Goal: Communication & Community: Answer question/provide support

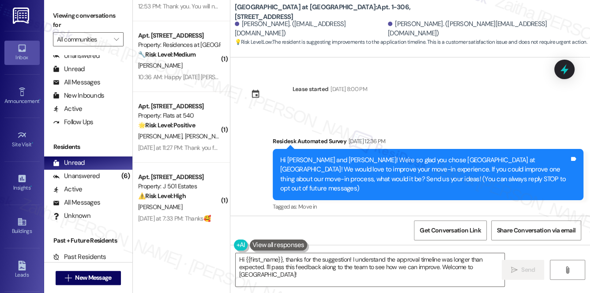
scroll to position [80, 0]
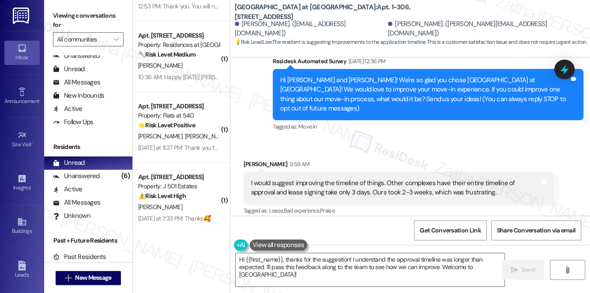
click at [247, 159] on div "[PERSON_NAME] 9:59 AM" at bounding box center [399, 165] width 311 height 12
copy div "[PERSON_NAME]"
click at [272, 259] on textarea "Hi {{first_name}}, thanks for the suggestion! I understand the approval timelin…" at bounding box center [370, 269] width 269 height 33
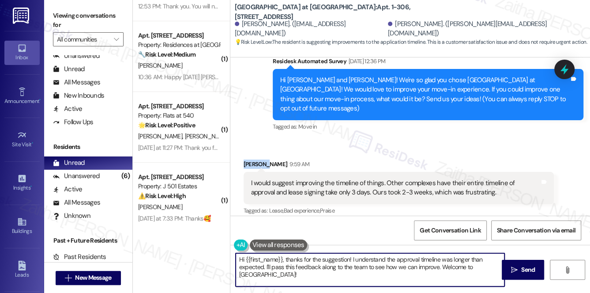
click at [272, 259] on textarea "Hi {{first_name}}, thanks for the suggestion! I understand the approval timelin…" at bounding box center [370, 269] width 269 height 33
paste textarea "[PERSON_NAME]"
type textarea "Hi [PERSON_NAME], thanks for the suggestion! I understand the approval timeline…"
click at [97, 41] on input "All communities" at bounding box center [83, 39] width 53 height 14
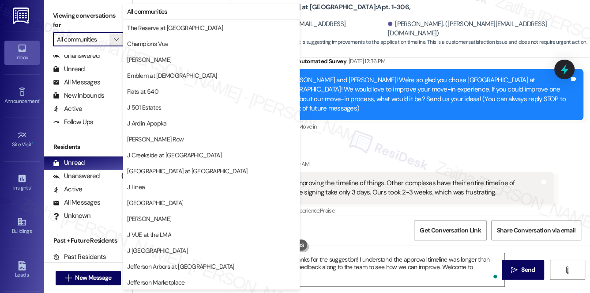
click at [102, 39] on input "All communities" at bounding box center [83, 39] width 53 height 14
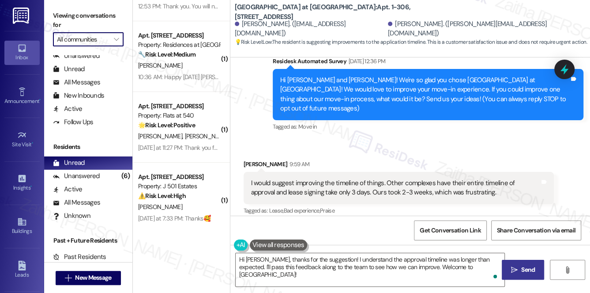
click at [520, 268] on span "Send" at bounding box center [528, 269] width 17 height 9
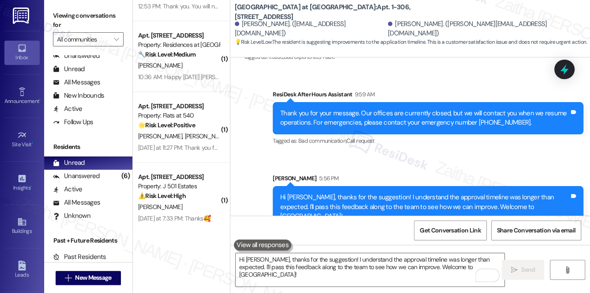
scroll to position [154, 0]
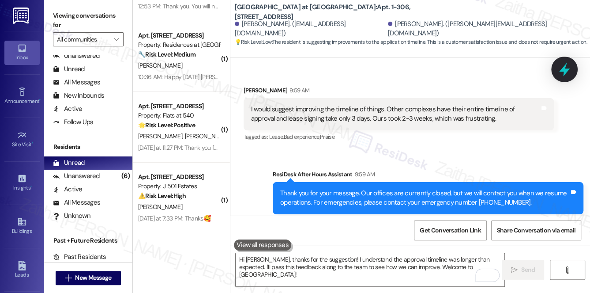
click at [564, 72] on icon at bounding box center [564, 70] width 11 height 14
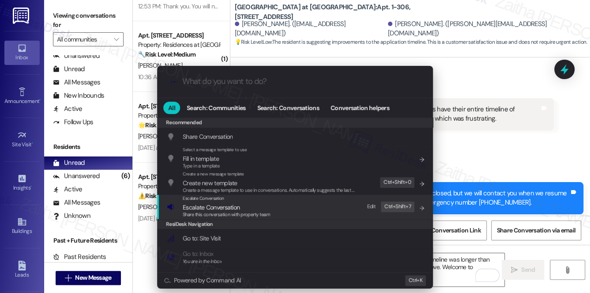
click at [207, 207] on span "Escalate Conversation" at bounding box center [211, 207] width 57 height 8
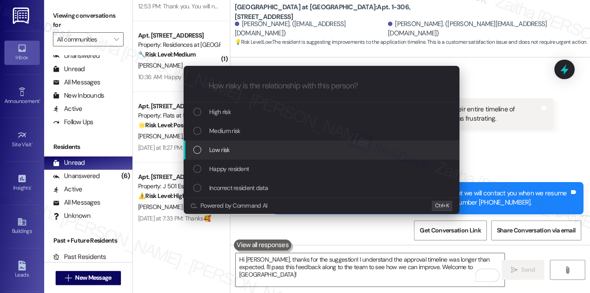
click at [226, 151] on span "Low risk" at bounding box center [219, 150] width 20 height 10
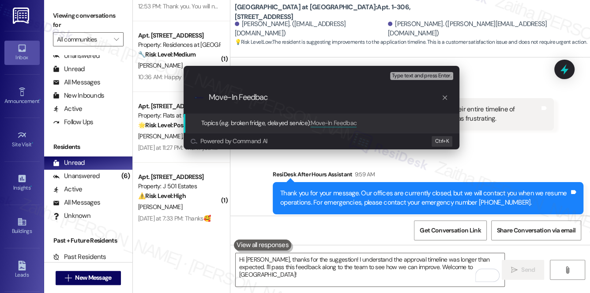
type input "Move-In Feedback"
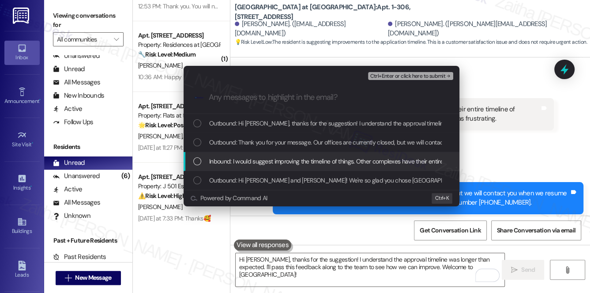
click at [308, 161] on span "Inbound: I would suggest improving the timeline of things. Other complexes have…" at bounding box center [454, 161] width 490 height 10
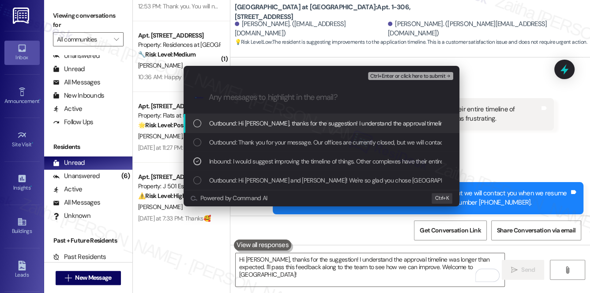
click at [411, 77] on span "Ctrl+Enter or click here to submit" at bounding box center [407, 76] width 75 height 6
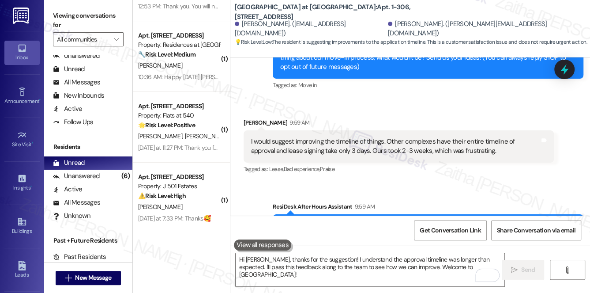
scroll to position [78, 0]
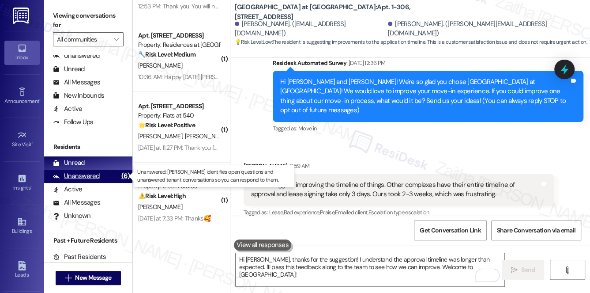
click at [83, 176] on div "Unanswered" at bounding box center [76, 175] width 47 height 9
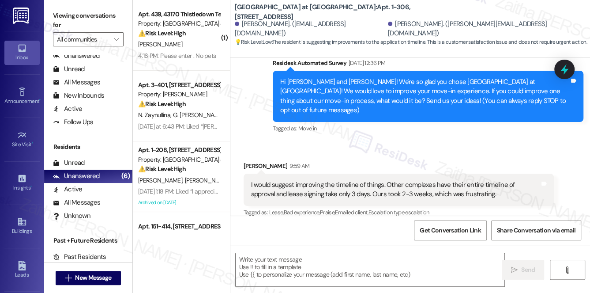
type textarea "Fetching suggested responses. Please feel free to read through the conversation…"
click at [85, 43] on input "All communities" at bounding box center [83, 39] width 53 height 14
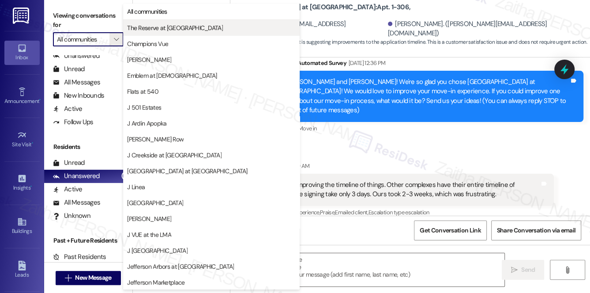
click at [143, 30] on span "The Reserve at [GEOGRAPHIC_DATA]" at bounding box center [175, 27] width 96 height 9
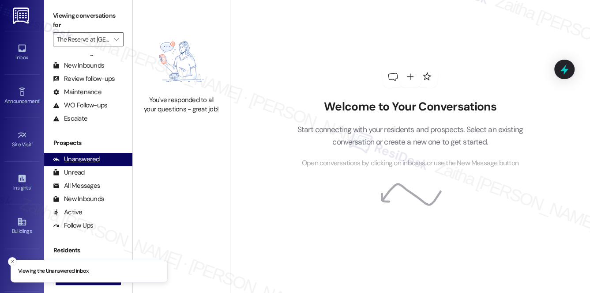
scroll to position [158, 0]
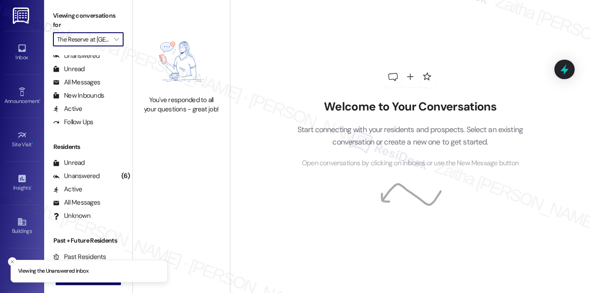
click at [81, 41] on input "The Reserve at [GEOGRAPHIC_DATA]" at bounding box center [83, 39] width 53 height 14
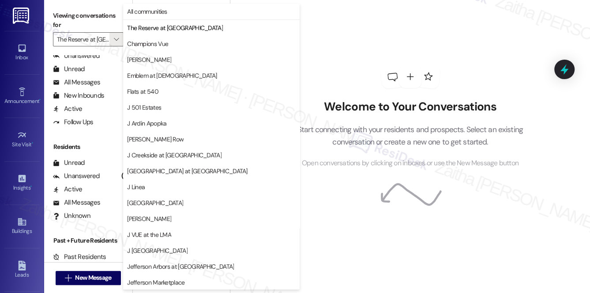
click at [399, 76] on div at bounding box center [410, 76] width 23 height 23
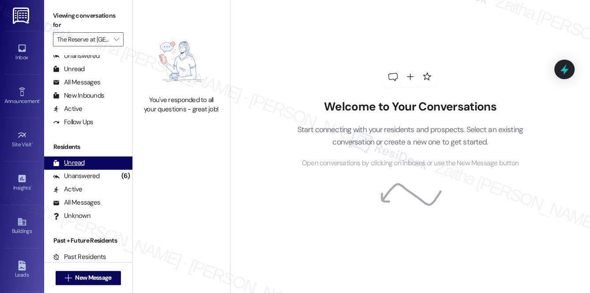
click at [69, 162] on div "Unread" at bounding box center [69, 162] width 32 height 9
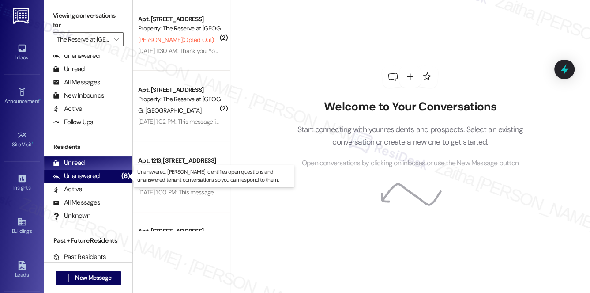
click at [83, 176] on div "Unanswered" at bounding box center [76, 175] width 47 height 9
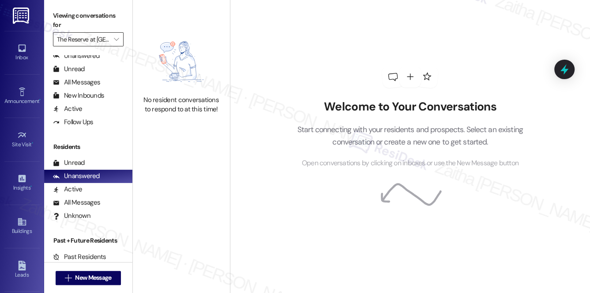
click at [94, 38] on input "The Reserve at [GEOGRAPHIC_DATA]" at bounding box center [83, 39] width 53 height 14
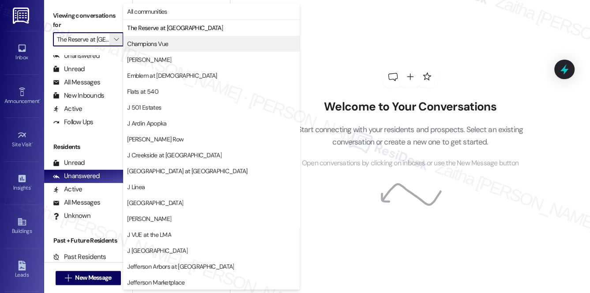
click at [152, 44] on span "Champions Vue" at bounding box center [147, 43] width 41 height 9
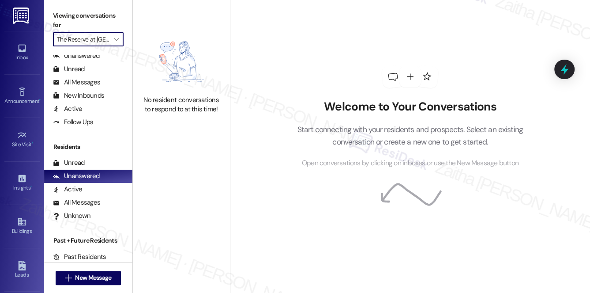
type input "Champions Vue"
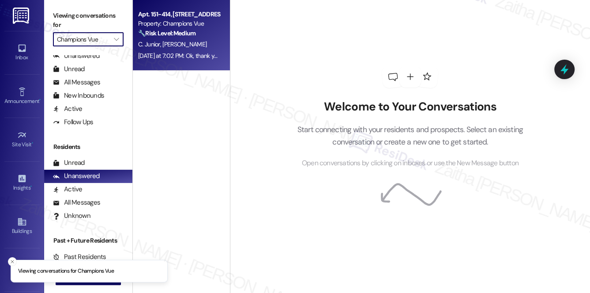
click at [188, 47] on div "C. Junior [PERSON_NAME]" at bounding box center [178, 44] width 83 height 11
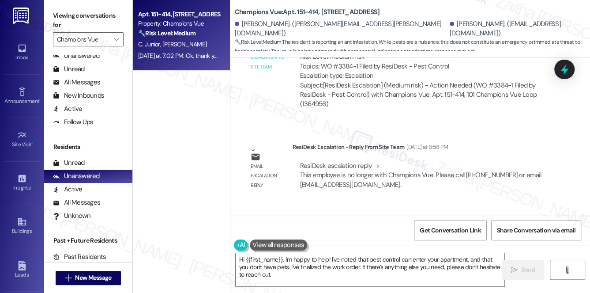
scroll to position [10603, 0]
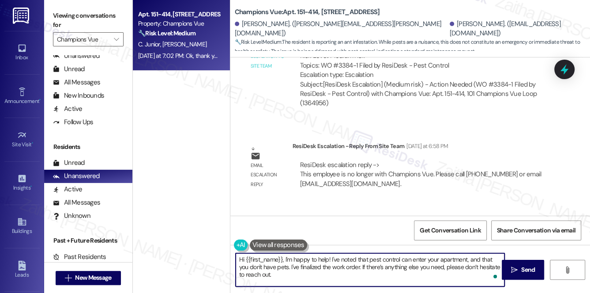
drag, startPoint x: 285, startPoint y: 258, endPoint x: 297, endPoint y: 272, distance: 18.5
click at [297, 273] on textarea "Hi {{first_name}}, I'm happy to help! I've noted that pest control can enter yo…" at bounding box center [370, 269] width 269 height 33
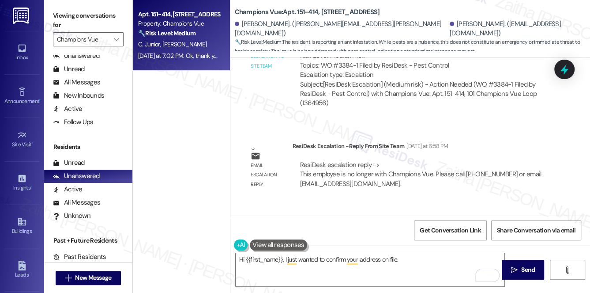
drag, startPoint x: 284, startPoint y: 11, endPoint x: 405, endPoint y: 13, distance: 120.5
click at [405, 13] on div "Champions Vue: Apt. 151-414, 101 Champions Vue Loop" at bounding box center [323, 12] width 177 height 11
copy b "Apt. 151-414, [STREET_ADDRESS]"
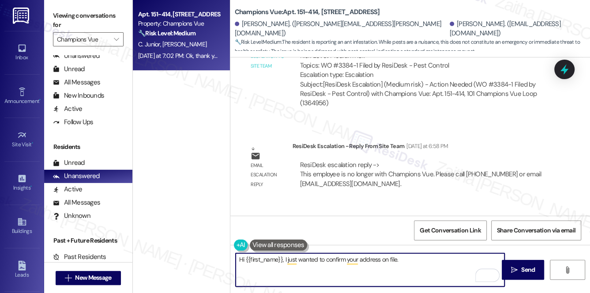
click at [414, 263] on textarea "Hi {{first_name}}, I just wanted to confirm your address on file." at bounding box center [370, 269] width 269 height 33
paste textarea "Apt. 151-414, [STREET_ADDRESS]"
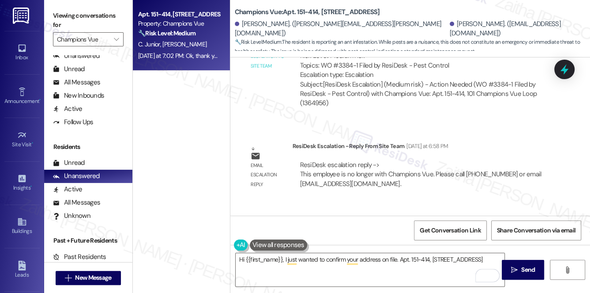
click at [253, 222] on div "[PERSON_NAME] [DATE] at 7:02 PM" at bounding box center [287, 228] width 87 height 12
copy div "Marina"
click at [270, 260] on textarea "Hi {{first_name}}, I just wanted to confirm your address on file. Apt. 151-414,…" at bounding box center [370, 269] width 269 height 33
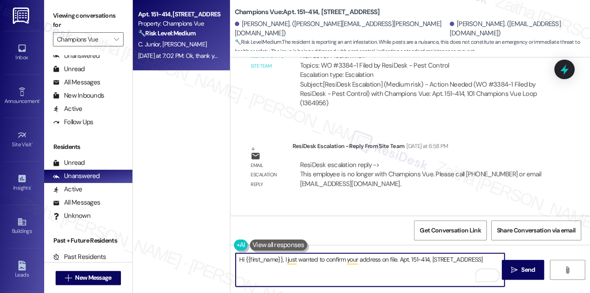
click at [270, 260] on textarea "Hi {{first_name}}, I just wanted to confirm your address on file. Apt. 151-414,…" at bounding box center [370, 269] width 269 height 33
paste textarea "Marina"
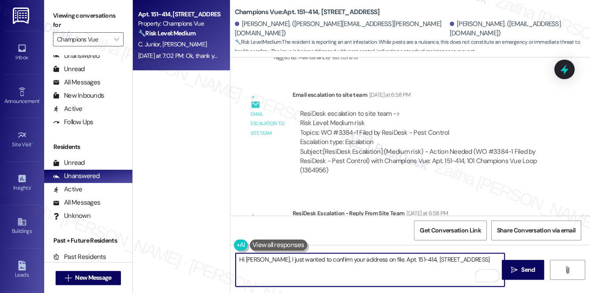
scroll to position [10524, 0]
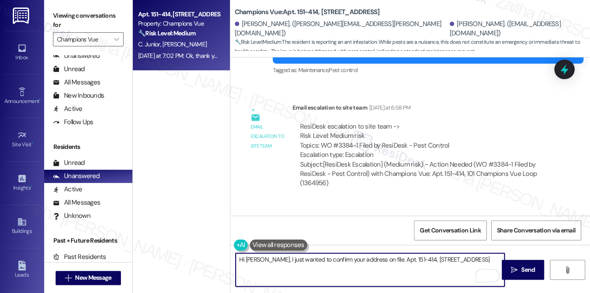
type textarea "Hi [PERSON_NAME], I just wanted to confirm your address on file. Apt. 151-414, …"
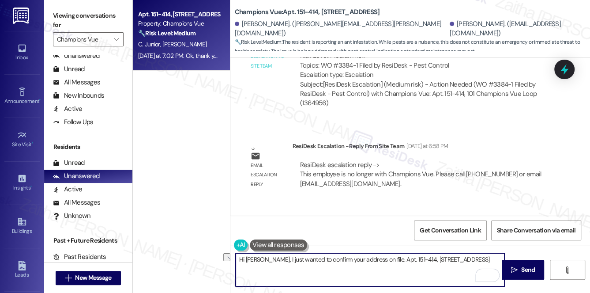
drag, startPoint x: 237, startPoint y: 260, endPoint x: 491, endPoint y: 266, distance: 254.4
click at [491, 266] on textarea "Hi [PERSON_NAME], I just wanted to confirm your address on file. Apt. 151-414, …" at bounding box center [370, 269] width 269 height 33
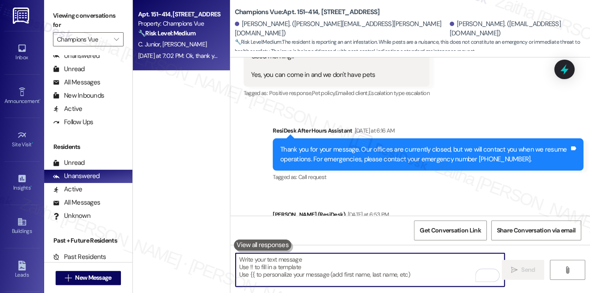
scroll to position [10323, 0]
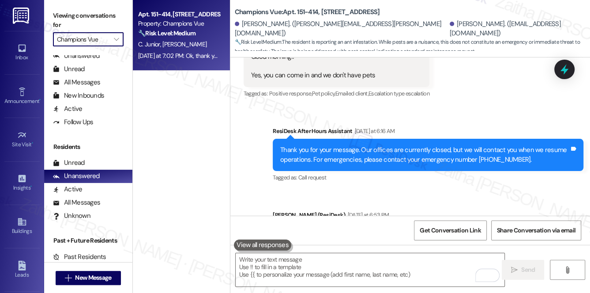
click at [88, 38] on input "Champions Vue" at bounding box center [83, 39] width 53 height 14
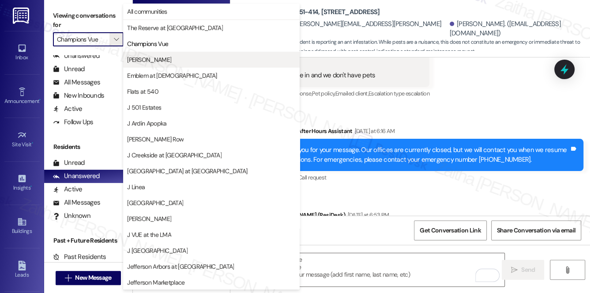
click at [149, 61] on span "[PERSON_NAME]" at bounding box center [211, 59] width 169 height 9
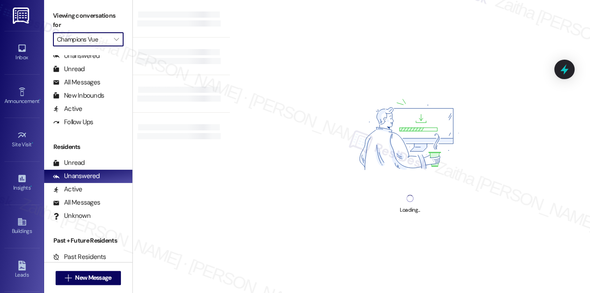
type input "[PERSON_NAME]"
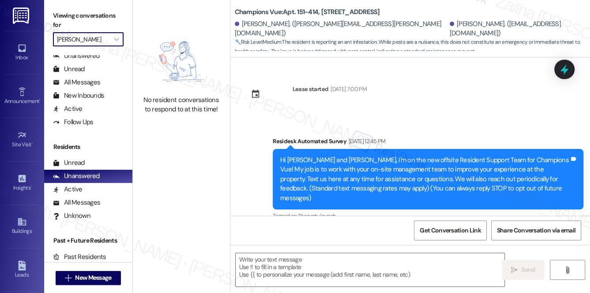
type textarea "Fetching suggested responses. Please feel free to read through the conversation…"
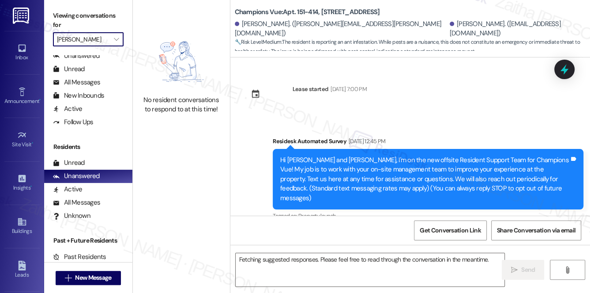
scroll to position [10603, 0]
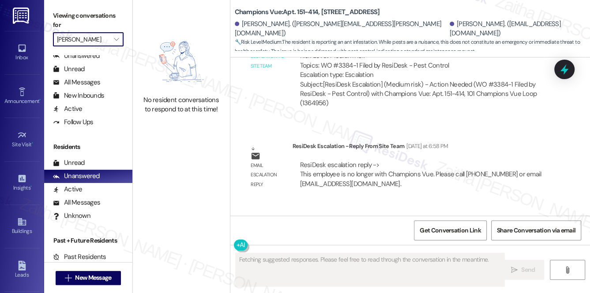
click at [84, 41] on input "[PERSON_NAME]" at bounding box center [83, 39] width 53 height 14
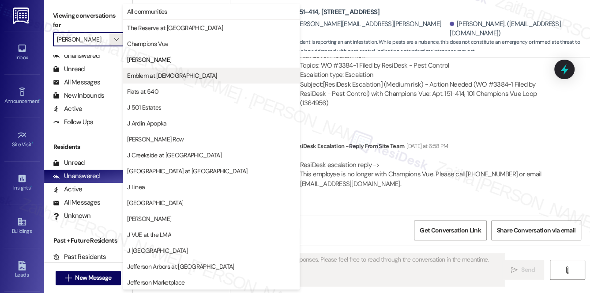
click at [136, 77] on span "Emblem at [DEMOGRAPHIC_DATA]" at bounding box center [172, 75] width 90 height 9
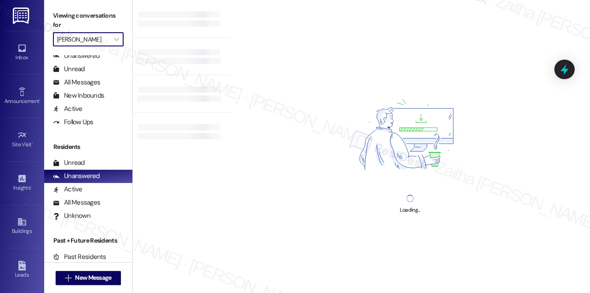
type input "Emblem at [DEMOGRAPHIC_DATA]"
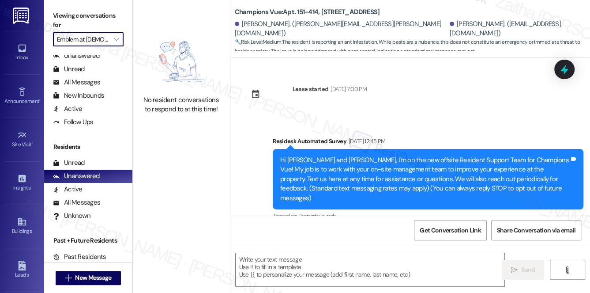
scroll to position [10603, 0]
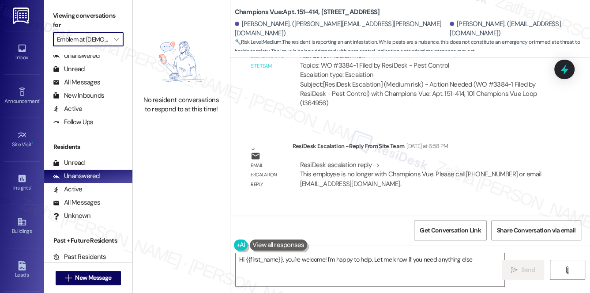
type textarea "Hi {{first_name}}, you're welcome! I'm happy to help. Let me know if you need a…"
click at [564, 72] on icon at bounding box center [564, 70] width 11 height 14
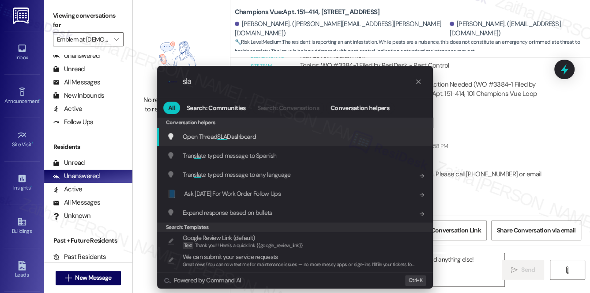
type input "sla"
click at [209, 133] on span "Open Thread SLA Dashboard" at bounding box center [219, 136] width 73 height 8
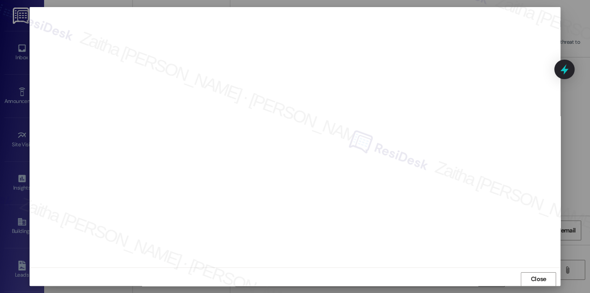
scroll to position [0, 0]
click at [538, 279] on span "Close" at bounding box center [538, 282] width 15 height 9
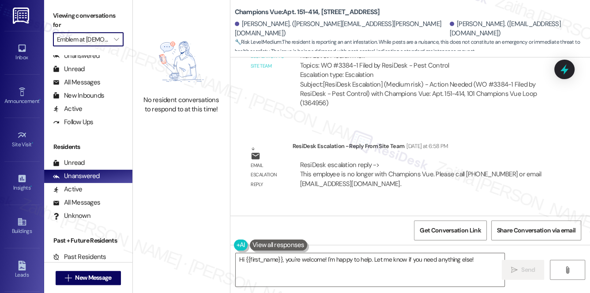
scroll to position [10603, 0]
click at [86, 37] on input "Emblem at [DEMOGRAPHIC_DATA]" at bounding box center [83, 39] width 53 height 14
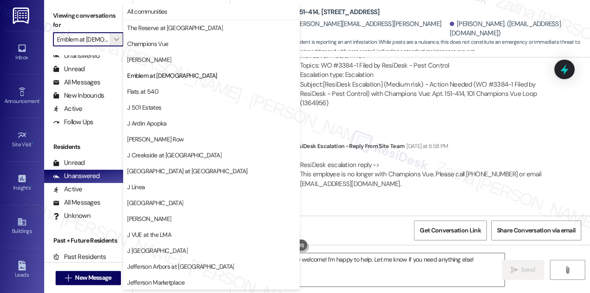
click at [168, 34] on button "The Reserve at [GEOGRAPHIC_DATA]" at bounding box center [211, 28] width 177 height 16
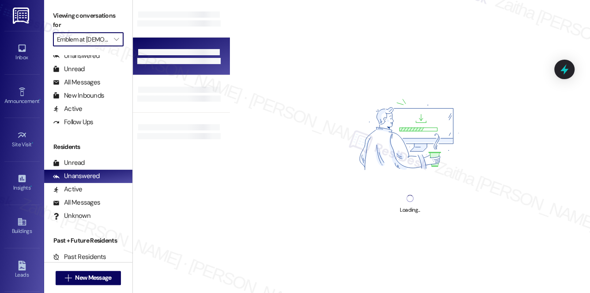
type input "The Reserve at [GEOGRAPHIC_DATA]"
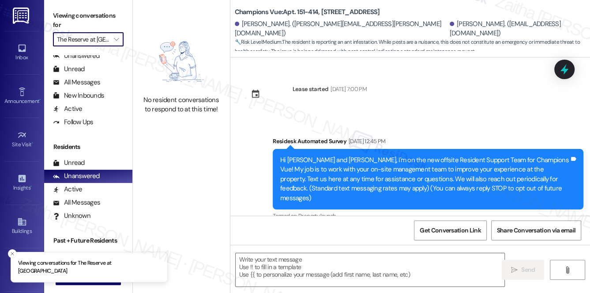
click at [97, 38] on input "The Reserve at [GEOGRAPHIC_DATA]" at bounding box center [83, 39] width 53 height 14
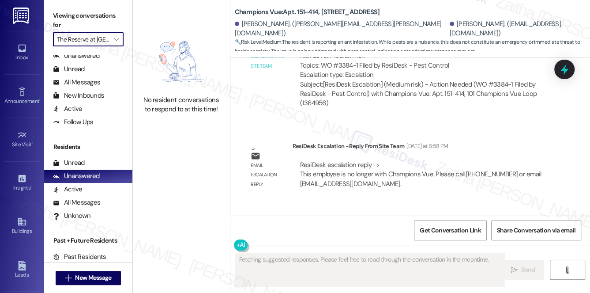
click at [90, 35] on input "The Reserve at [GEOGRAPHIC_DATA]" at bounding box center [83, 39] width 53 height 14
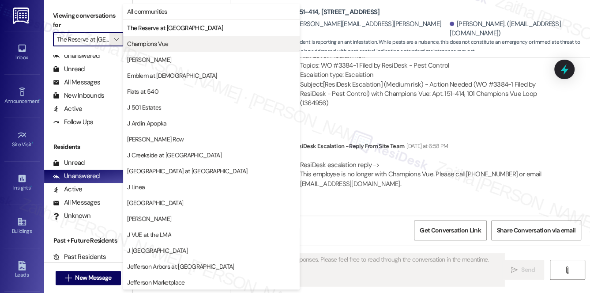
click at [158, 45] on span "Champions Vue" at bounding box center [147, 43] width 41 height 9
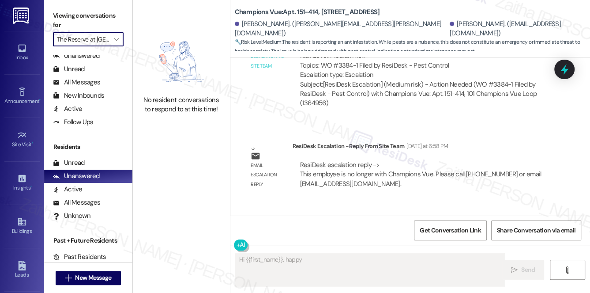
type textarea "Hi {{first_name}}, happy to"
type input "Champions Vue"
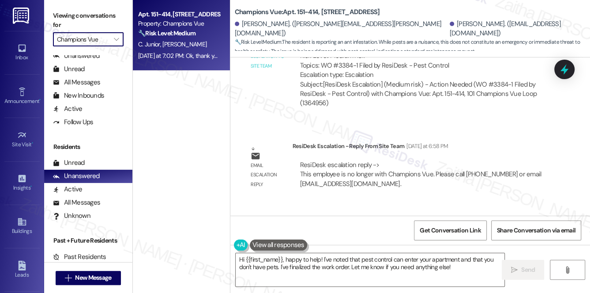
scroll to position [10603, 0]
click at [423, 202] on div "Received via SMS [PERSON_NAME] [DATE] at 7:02 PM Ok, thank you ! Tags and notes" at bounding box center [410, 232] width 360 height 61
click at [239, 258] on textarea "Hi {{first_name}}, happy to help! I've noted that pest control can enter your a…" at bounding box center [370, 269] width 269 height 33
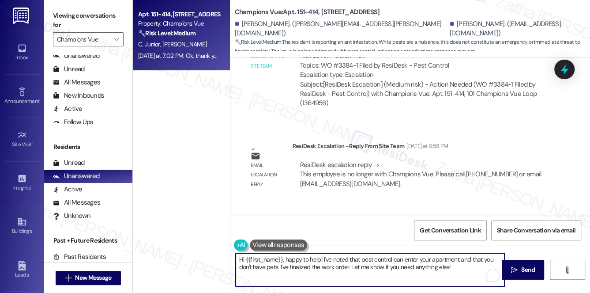
click at [239, 258] on textarea "Hi {{first_name}}, happy to help! I've noted that pest control can enter your a…" at bounding box center [370, 269] width 269 height 33
drag, startPoint x: 320, startPoint y: 258, endPoint x: 455, endPoint y: 285, distance: 137.3
click at [506, 276] on div "You're welcome, {{first_name}}, happy to help! I've noted that pest control can…" at bounding box center [410, 278] width 360 height 66
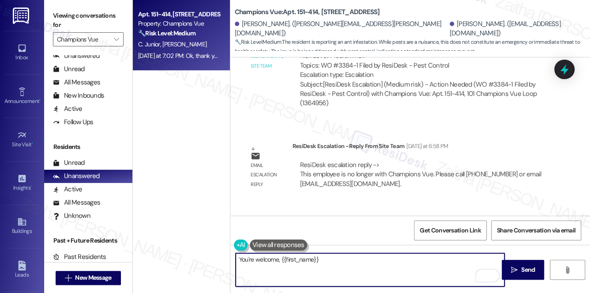
click at [248, 222] on div "[PERSON_NAME] [DATE] at 7:02 PM" at bounding box center [287, 228] width 87 height 12
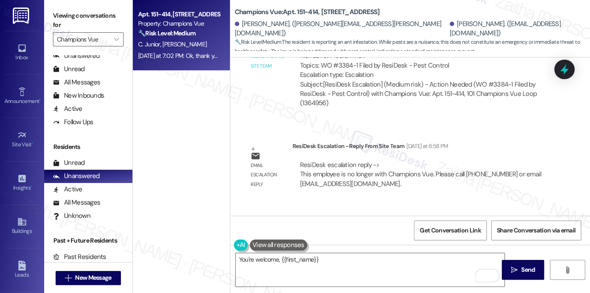
click at [248, 222] on div "[PERSON_NAME] [DATE] at 7:02 PM" at bounding box center [287, 228] width 87 height 12
copy div "Marina"
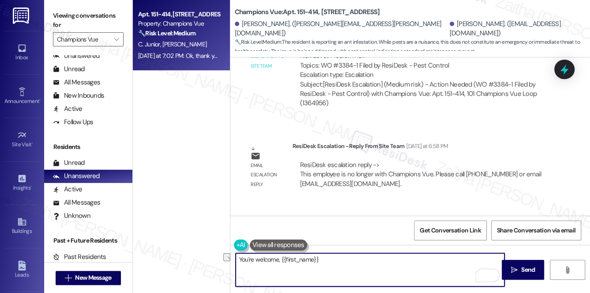
drag, startPoint x: 277, startPoint y: 267, endPoint x: 330, endPoint y: 268, distance: 52.5
click at [330, 268] on textarea "You're welcome, {{first_name}}" at bounding box center [370, 269] width 269 height 33
paste textarea "Marina"
type textarea "You're welcome, [PERSON_NAME]! Wishing you a wonderful weekend!"
click at [526, 267] on span "Send" at bounding box center [528, 269] width 14 height 9
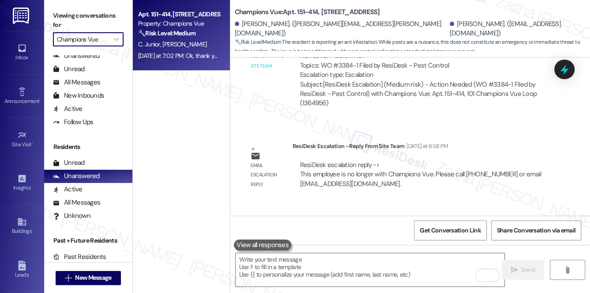
click at [100, 45] on input "Champions Vue" at bounding box center [83, 39] width 53 height 14
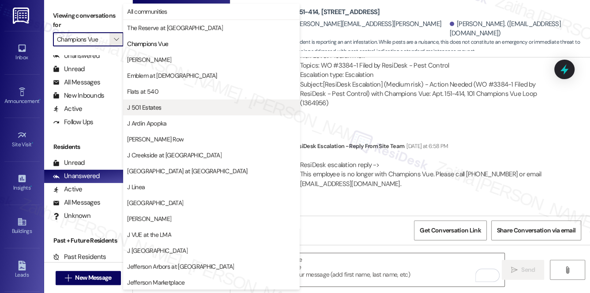
click at [194, 107] on span "J 501 Estates" at bounding box center [211, 107] width 169 height 9
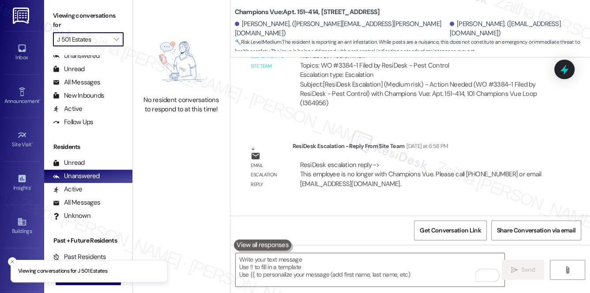
click at [107, 37] on input "J 501 Estates" at bounding box center [83, 39] width 53 height 14
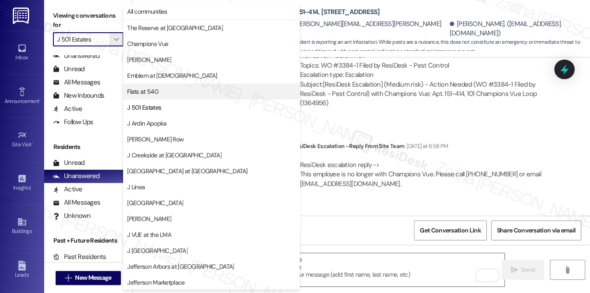
click at [177, 95] on span "Flats at 540" at bounding box center [211, 91] width 169 height 9
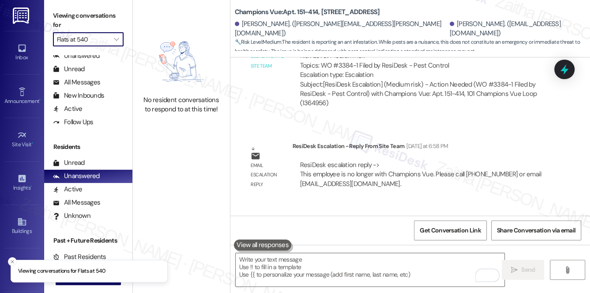
click at [106, 41] on input "Flats at 540" at bounding box center [83, 39] width 53 height 14
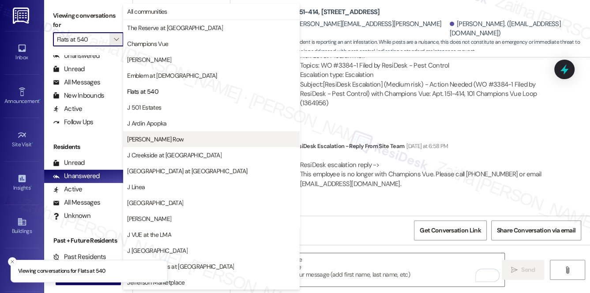
click at [158, 140] on span "[PERSON_NAME] Row" at bounding box center [155, 139] width 57 height 9
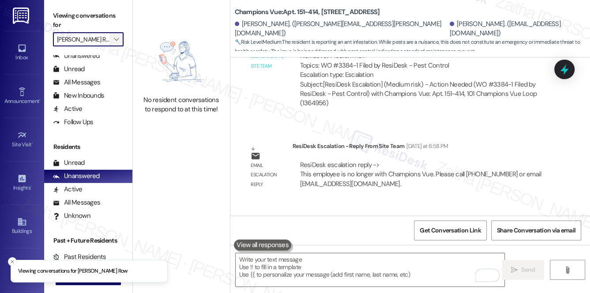
click at [112, 35] on span "" at bounding box center [116, 39] width 8 height 14
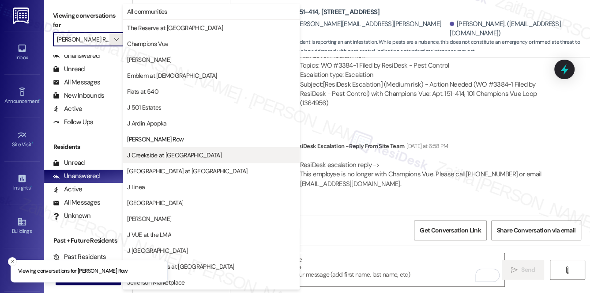
click at [162, 158] on span "J Creekside at [GEOGRAPHIC_DATA]" at bounding box center [174, 155] width 94 height 9
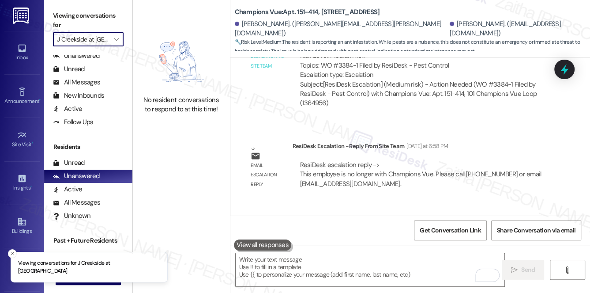
click at [98, 37] on input "J Creekside at [GEOGRAPHIC_DATA]" at bounding box center [83, 39] width 53 height 14
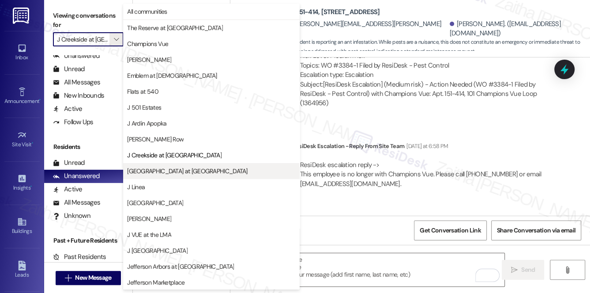
click at [166, 169] on span "[GEOGRAPHIC_DATA] at [GEOGRAPHIC_DATA]" at bounding box center [187, 170] width 120 height 9
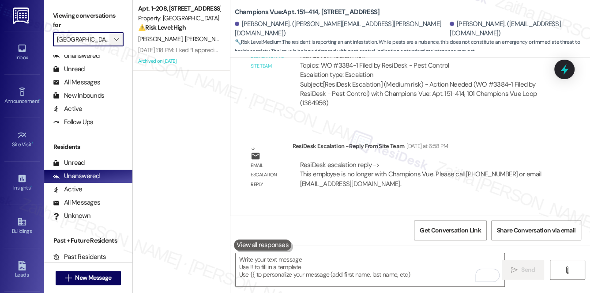
click at [115, 38] on icon "" at bounding box center [116, 39] width 5 height 7
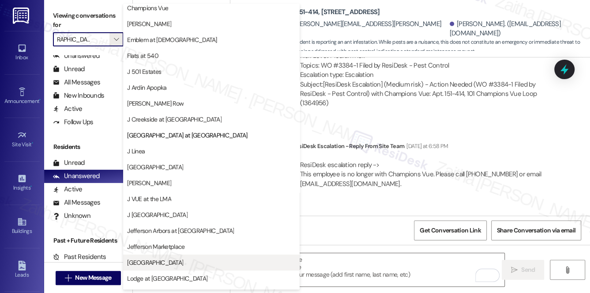
scroll to position [23, 0]
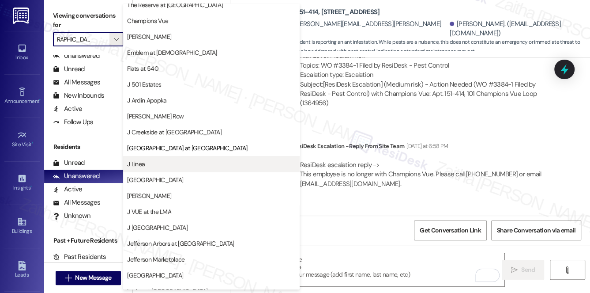
click at [158, 165] on span "J Linea" at bounding box center [211, 163] width 169 height 9
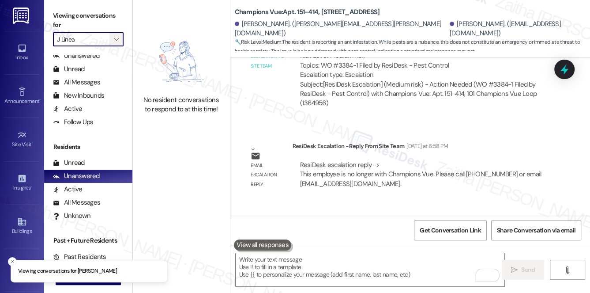
click at [118, 38] on icon "" at bounding box center [116, 39] width 5 height 7
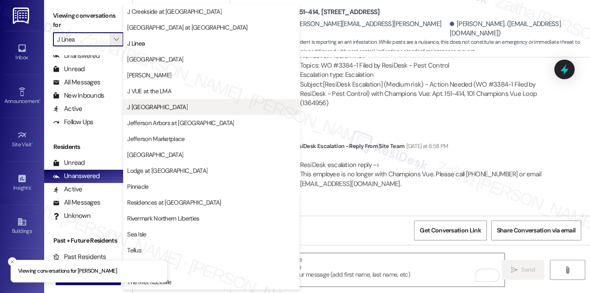
scroll to position [103, 0]
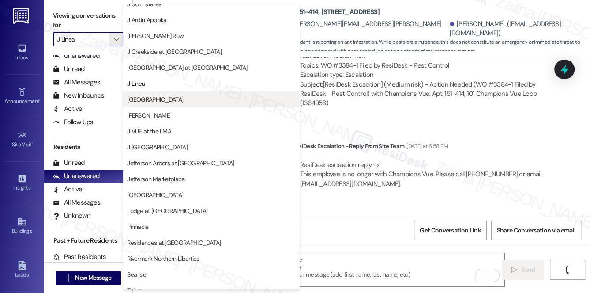
click at [164, 97] on span "[GEOGRAPHIC_DATA]" at bounding box center [155, 99] width 56 height 9
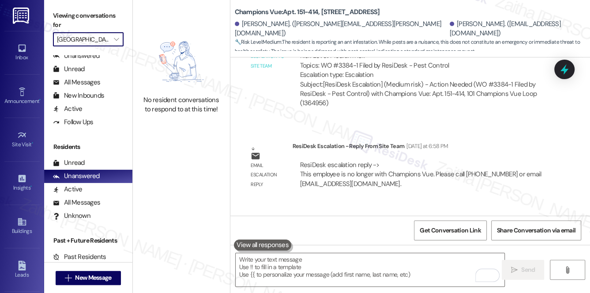
click at [107, 39] on input "[GEOGRAPHIC_DATA]" at bounding box center [83, 39] width 53 height 14
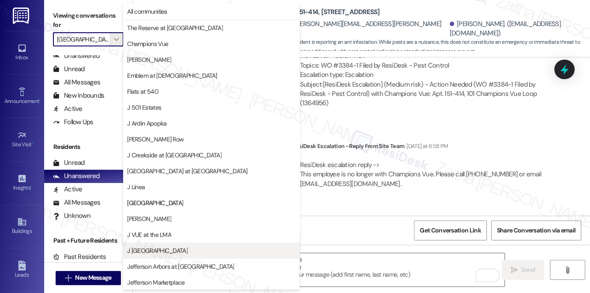
scroll to position [143, 0]
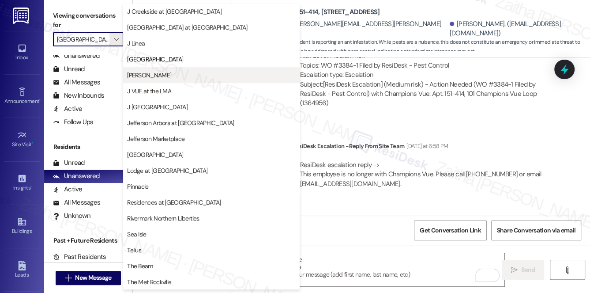
click at [147, 72] on span "[PERSON_NAME]" at bounding box center [211, 75] width 169 height 9
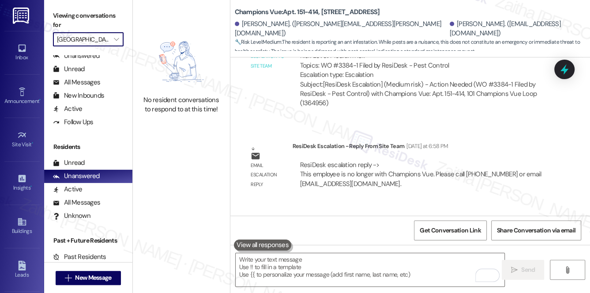
type input "[PERSON_NAME]"
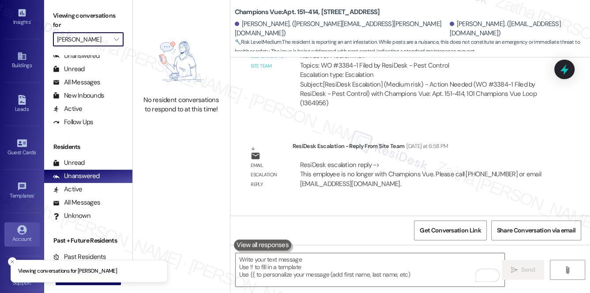
scroll to position [168, 0]
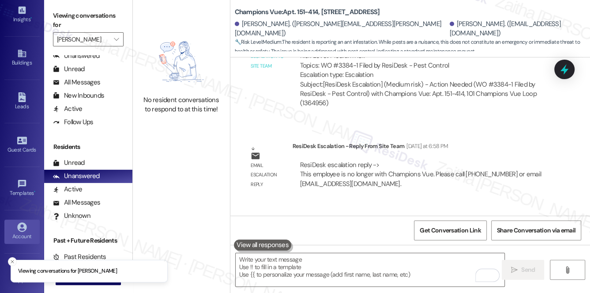
click at [15, 235] on div "Account" at bounding box center [22, 236] width 44 height 9
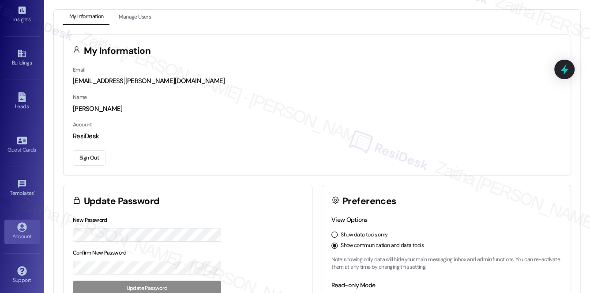
click at [83, 155] on button "Sign Out" at bounding box center [89, 157] width 33 height 15
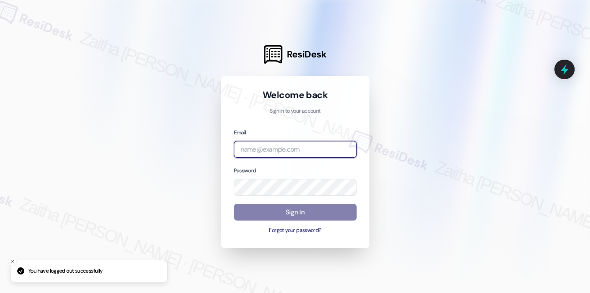
click at [255, 144] on input "email" at bounding box center [295, 149] width 123 height 17
type input "I"
type input "automated-surveys-meridian_management-zaitha.mae.[PERSON_NAME]@meridian_[DOMAIN…"
